Goal: Task Accomplishment & Management: Use online tool/utility

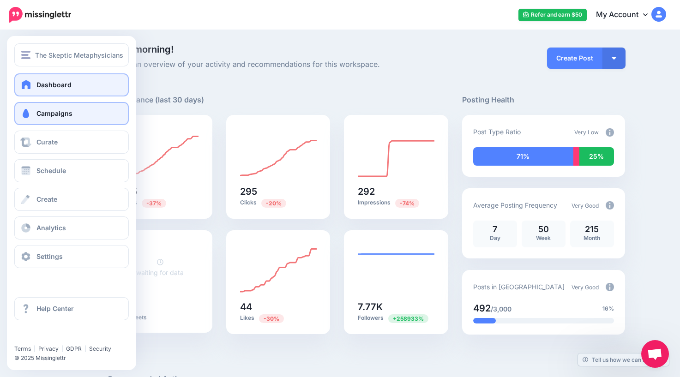
click at [56, 117] on link "Campaigns" at bounding box center [71, 113] width 115 height 23
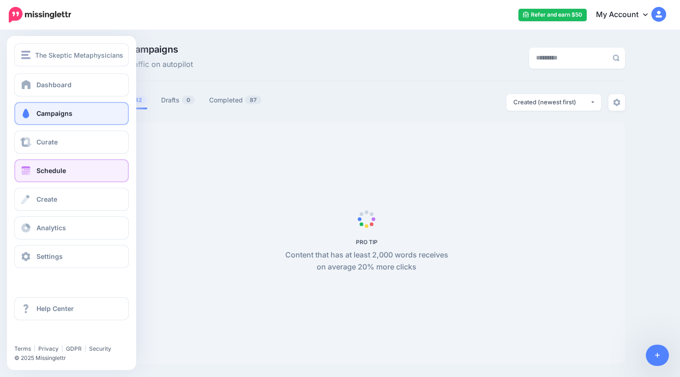
click at [45, 172] on span "Schedule" at bounding box center [51, 171] width 30 height 8
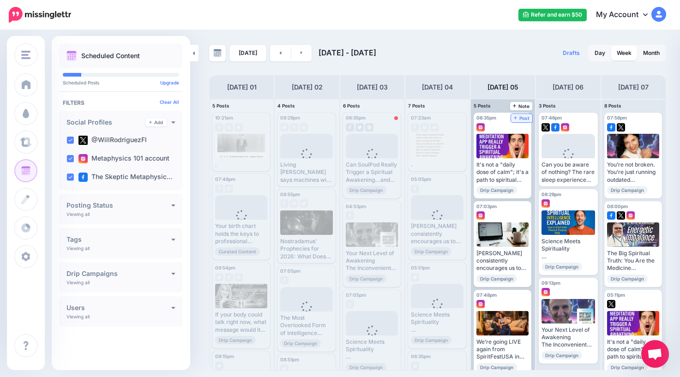
click at [526, 119] on span "Post" at bounding box center [522, 118] width 16 height 5
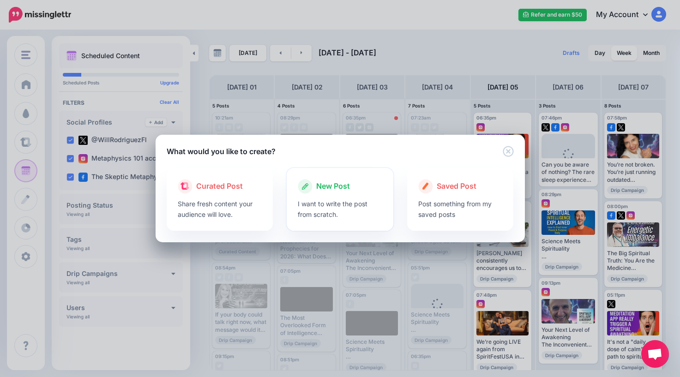
click at [337, 189] on span "New Post" at bounding box center [333, 187] width 34 height 12
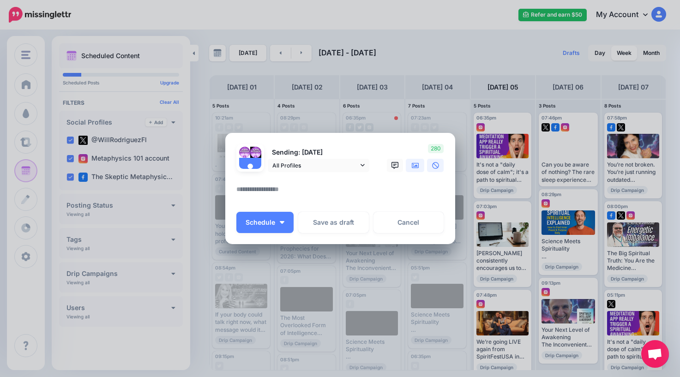
click at [416, 168] on icon at bounding box center [415, 166] width 7 height 6
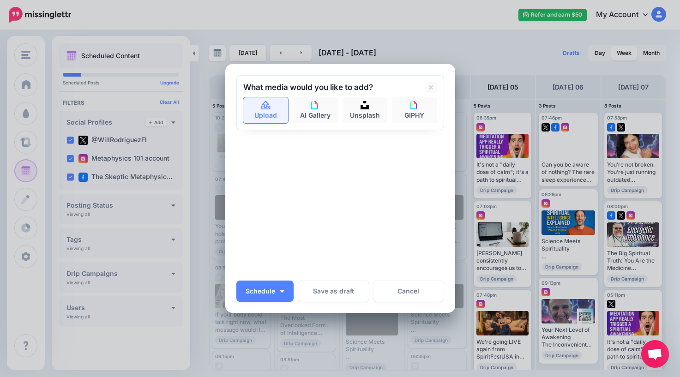
click at [270, 120] on link "Upload" at bounding box center [265, 110] width 45 height 26
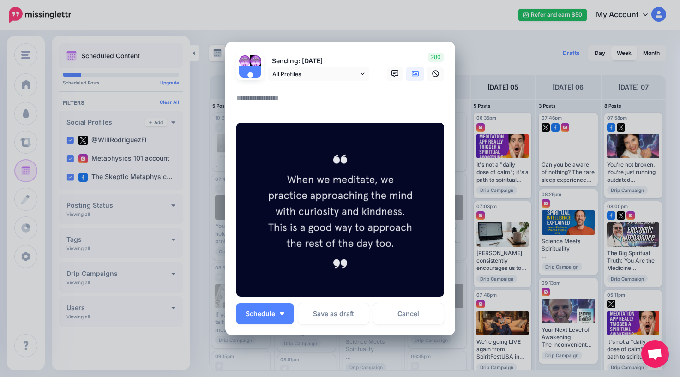
click at [297, 96] on textarea at bounding box center [342, 101] width 212 height 18
type textarea "*"
click at [267, 315] on span "Schedule" at bounding box center [261, 314] width 30 height 6
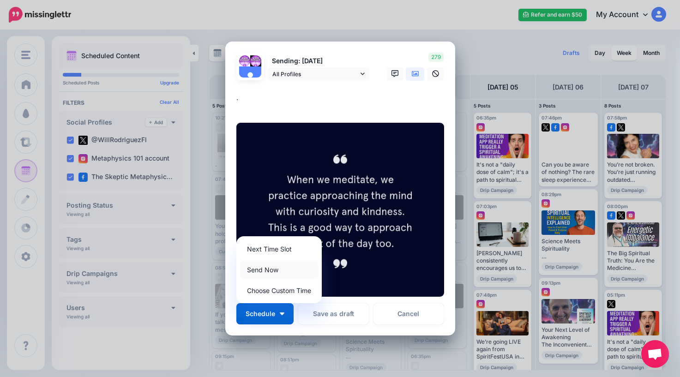
click at [269, 271] on link "Send Now" at bounding box center [279, 270] width 78 height 18
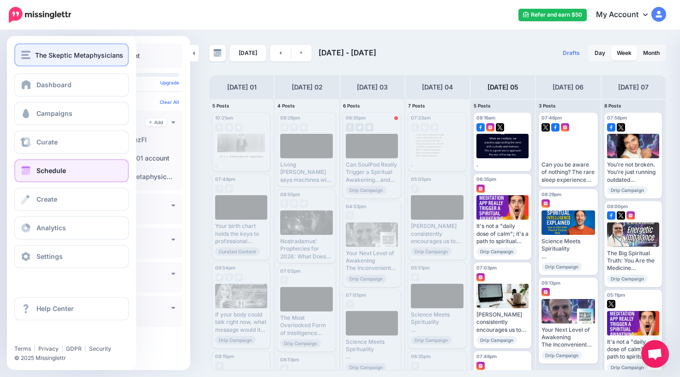
click at [38, 61] on button "The Skeptic Metaphysicians" at bounding box center [71, 54] width 115 height 23
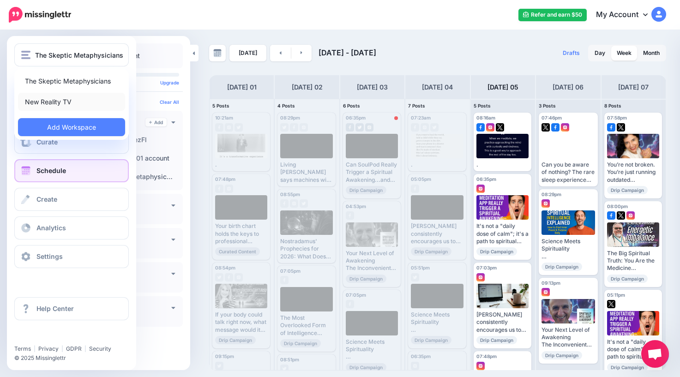
click at [47, 103] on link "New Reality TV" at bounding box center [71, 102] width 107 height 18
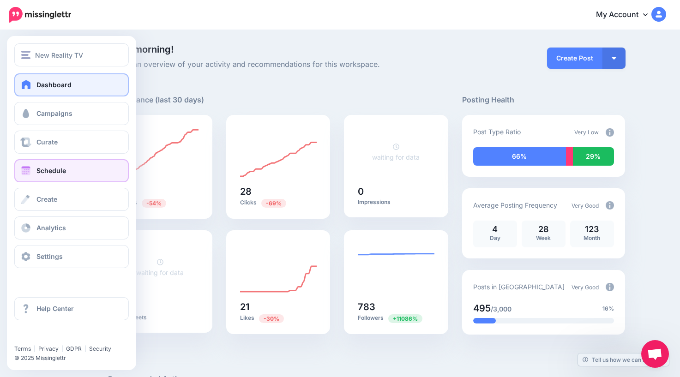
click at [44, 170] on span "Schedule" at bounding box center [51, 171] width 30 height 8
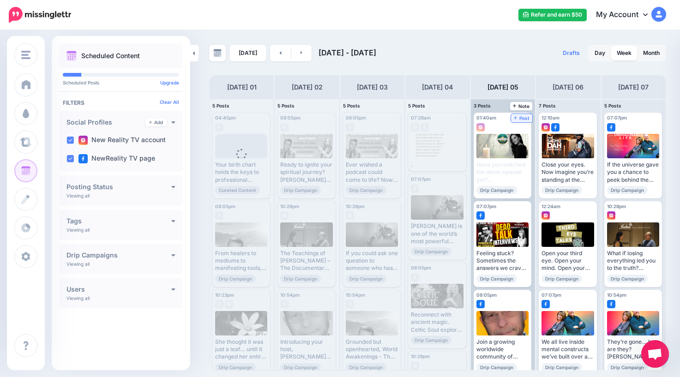
click at [522, 116] on span "Post" at bounding box center [522, 118] width 16 height 5
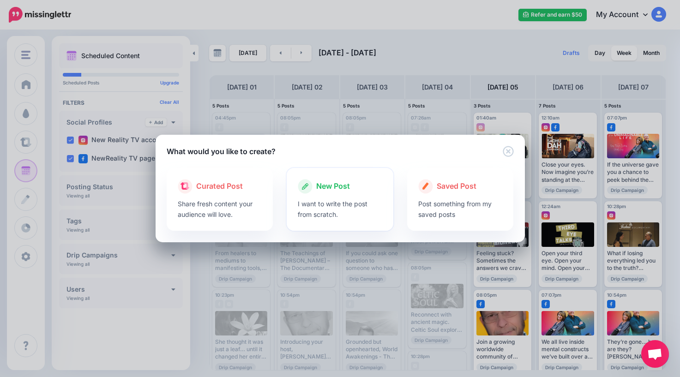
click at [333, 187] on span "New Post" at bounding box center [333, 187] width 34 height 12
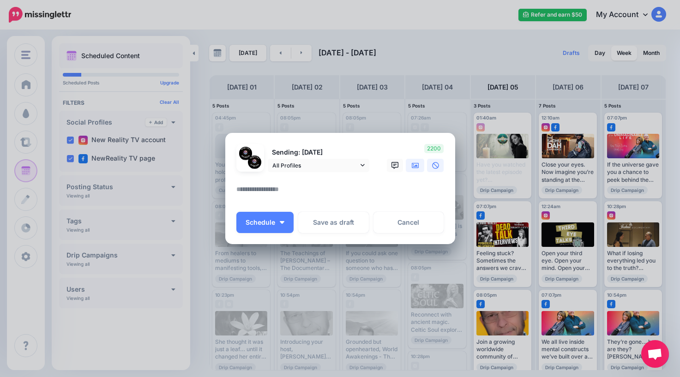
click at [412, 165] on icon at bounding box center [415, 165] width 7 height 7
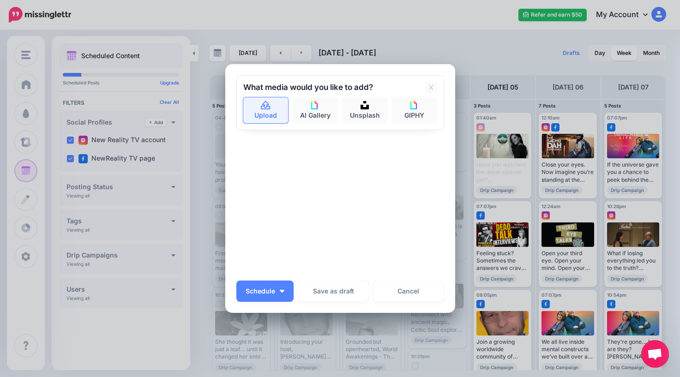
click at [269, 113] on link "Upload" at bounding box center [265, 110] width 45 height 26
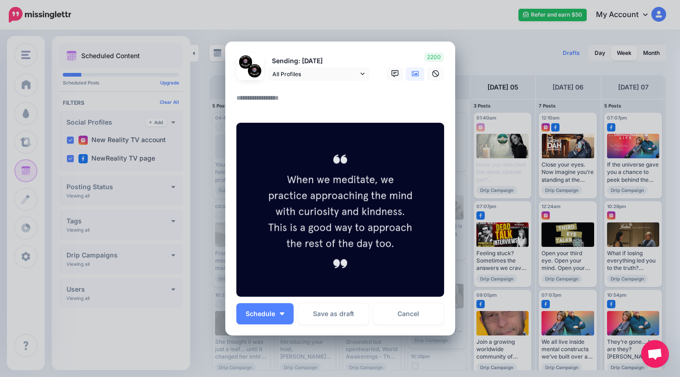
click at [303, 97] on textarea at bounding box center [342, 101] width 212 height 18
type textarea "*"
click at [280, 321] on button "Schedule" at bounding box center [264, 313] width 57 height 21
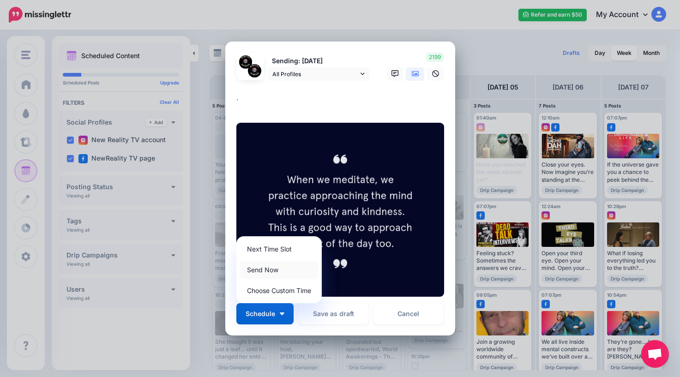
click at [270, 271] on link "Send Now" at bounding box center [279, 270] width 78 height 18
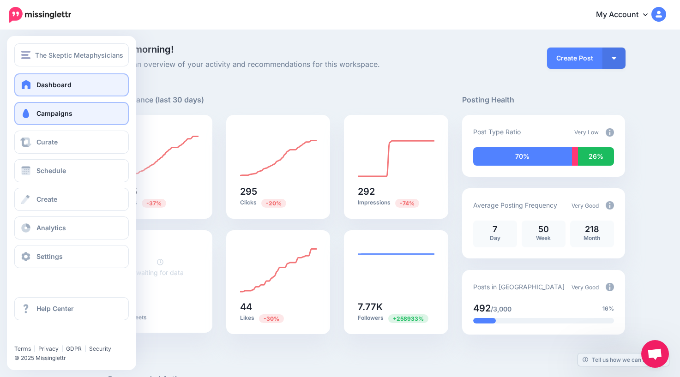
click at [42, 113] on span "Campaigns" at bounding box center [54, 113] width 36 height 8
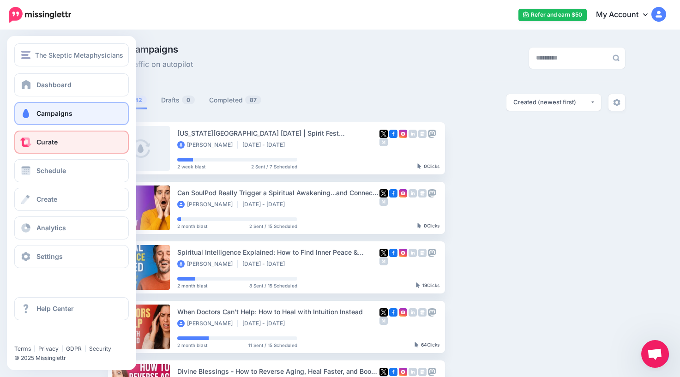
click at [48, 143] on span "Curate" at bounding box center [46, 142] width 21 height 8
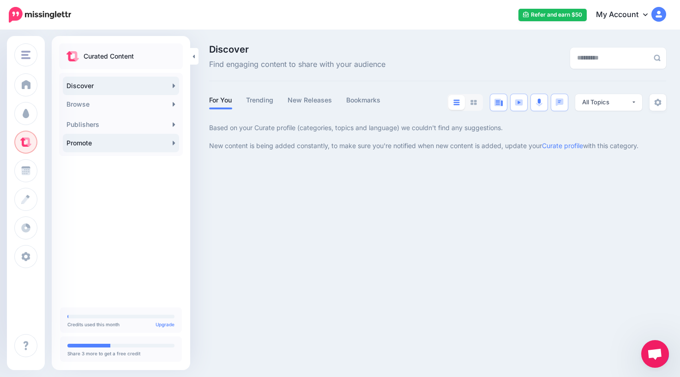
click at [123, 146] on link "Promote" at bounding box center [121, 143] width 116 height 18
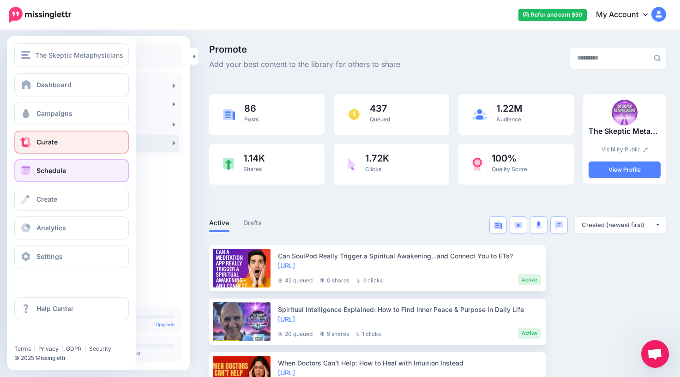
click at [47, 174] on span "Schedule" at bounding box center [51, 171] width 30 height 8
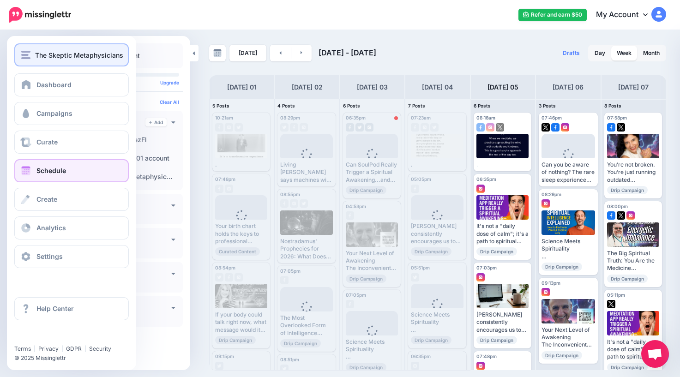
click at [62, 58] on span "The Skeptic Metaphysicians" at bounding box center [79, 55] width 88 height 11
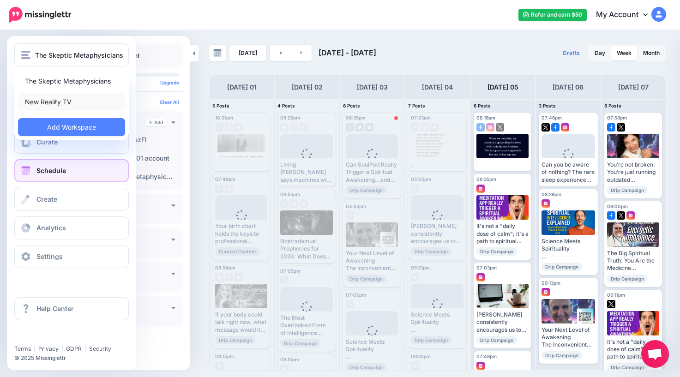
click at [60, 102] on link "New Reality TV" at bounding box center [71, 102] width 107 height 18
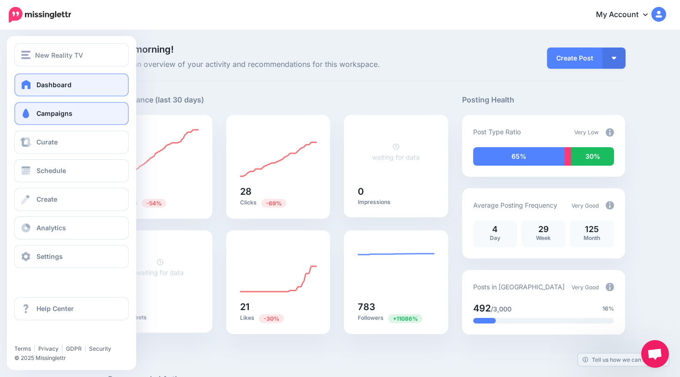
click at [46, 115] on span "Campaigns" at bounding box center [54, 113] width 36 height 8
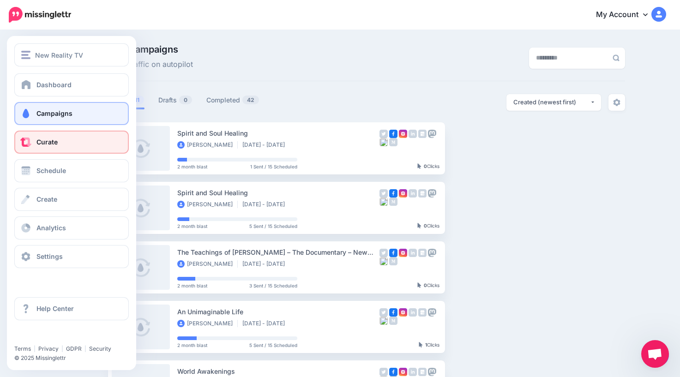
click at [47, 143] on span "Curate" at bounding box center [46, 142] width 21 height 8
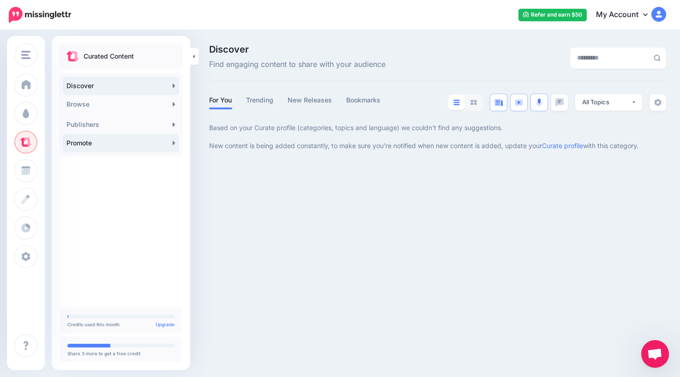
click at [127, 142] on link "Promote" at bounding box center [121, 143] width 116 height 18
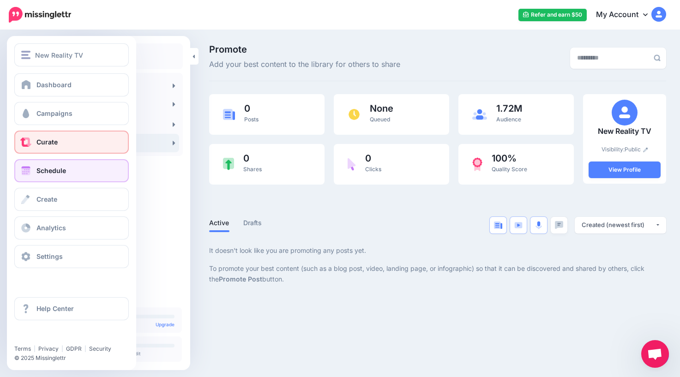
click at [35, 173] on link "Schedule" at bounding box center [71, 170] width 115 height 23
